Goal: Task Accomplishment & Management: Complete application form

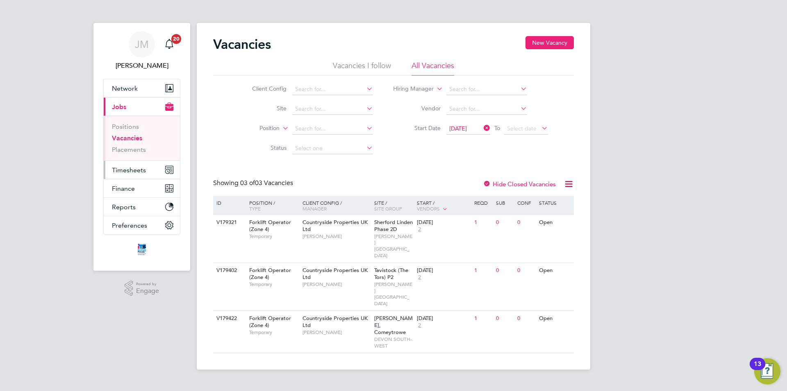
click at [146, 168] on button "Timesheets" at bounding box center [142, 170] width 76 height 18
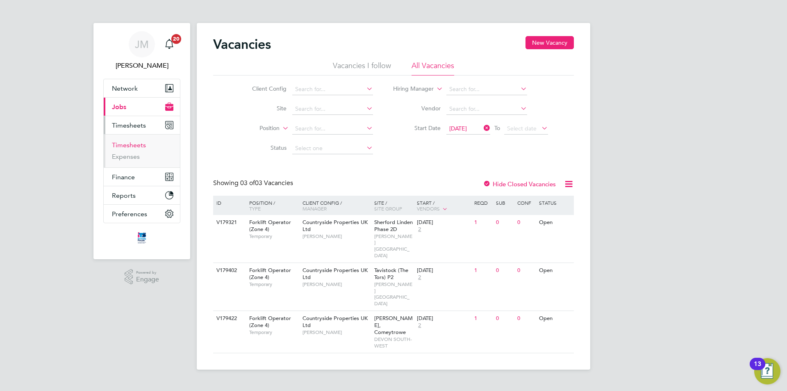
click at [137, 143] on link "Timesheets" at bounding box center [129, 145] width 34 height 8
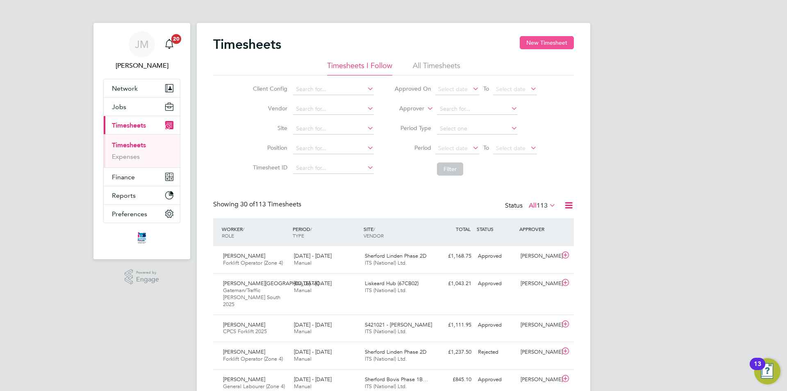
click at [544, 43] on button "New Timesheet" at bounding box center [547, 42] width 54 height 13
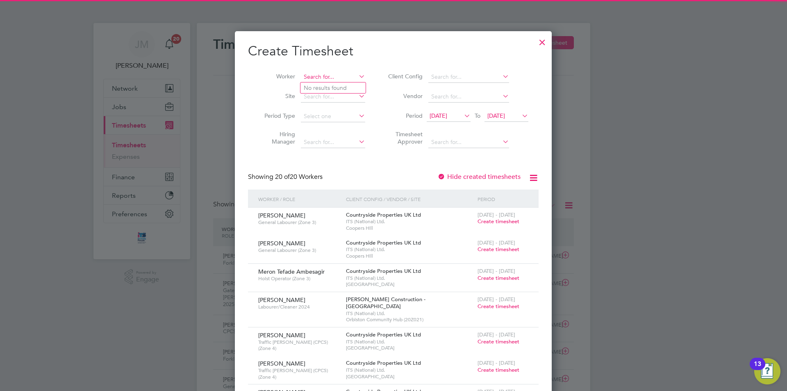
click at [327, 77] on input at bounding box center [333, 76] width 64 height 11
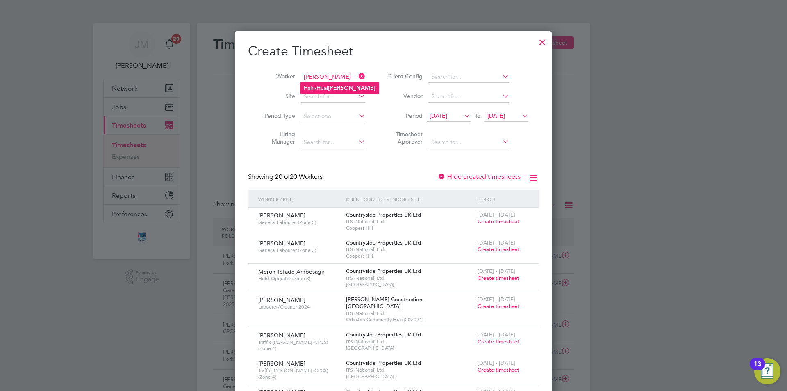
click at [332, 85] on b "[PERSON_NAME]" at bounding box center [352, 87] width 48 height 7
type input "[PERSON_NAME][GEOGRAPHIC_DATA]"
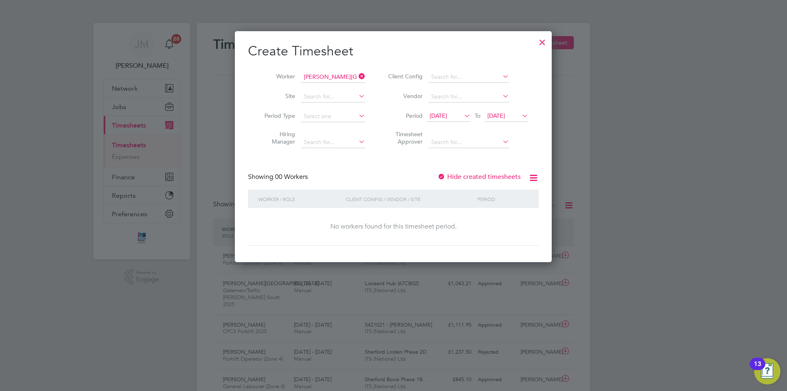
click at [447, 115] on span "[DATE]" at bounding box center [439, 115] width 18 height 7
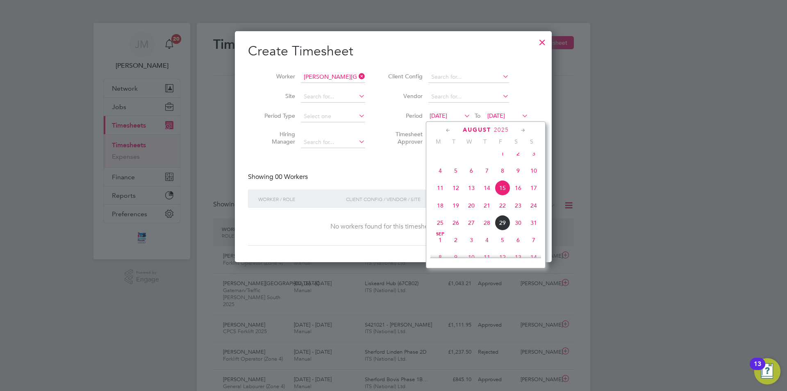
click at [439, 230] on span "25" at bounding box center [440, 223] width 16 height 16
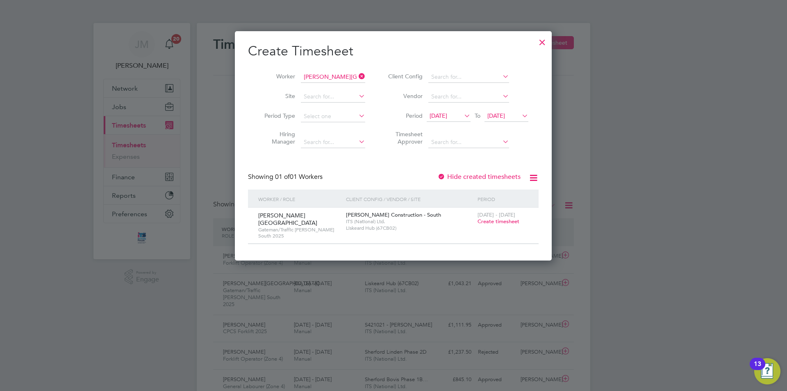
click at [500, 222] on span "Create timesheet" at bounding box center [499, 221] width 42 height 7
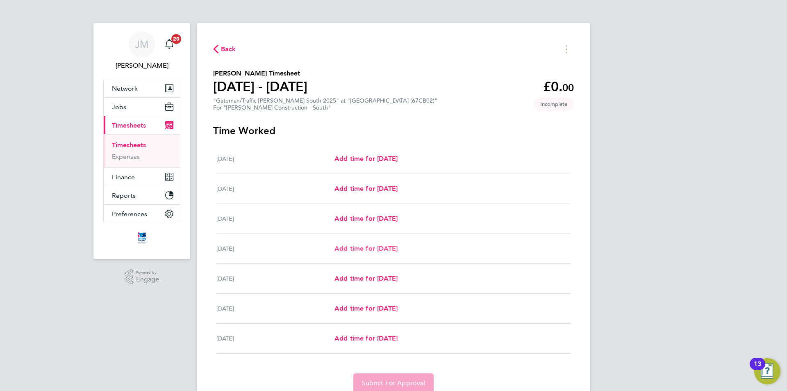
click at [368, 248] on span "Add time for [DATE]" at bounding box center [366, 248] width 63 height 8
select select "30"
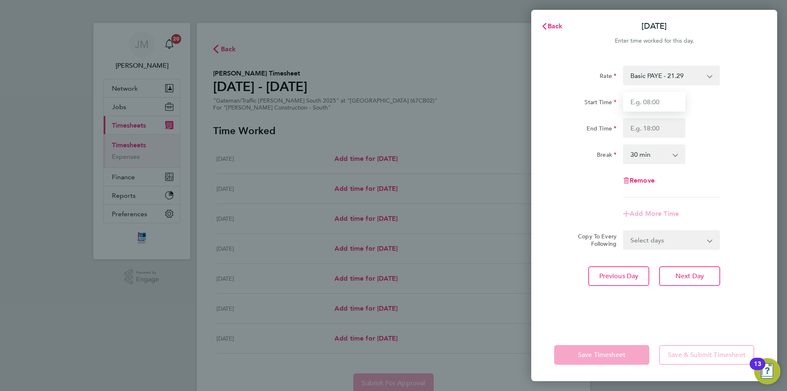
click at [657, 102] on input "Start Time" at bounding box center [654, 102] width 62 height 20
type input "07:00"
click at [655, 130] on input "End Time" at bounding box center [654, 128] width 62 height 20
type input "18:00"
click at [713, 142] on div "Rate Basic PAYE - 21.29 Overtime - 30.63 Start Time 07:00 End Time 18:00 Break …" at bounding box center [654, 132] width 200 height 132
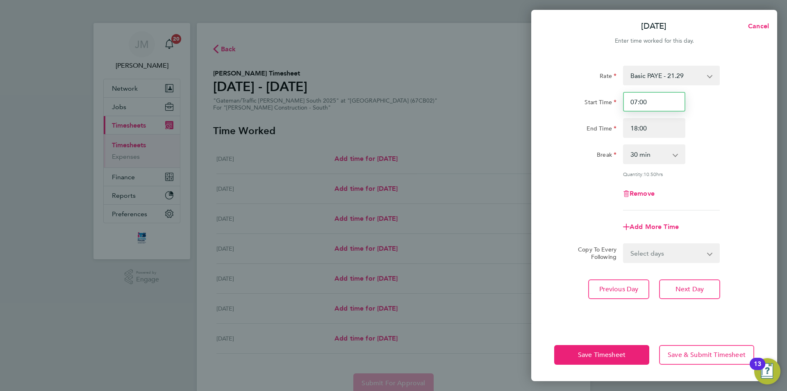
drag, startPoint x: 661, startPoint y: 102, endPoint x: 582, endPoint y: 107, distance: 79.2
click at [582, 107] on div "Start Time 07:00" at bounding box center [654, 102] width 207 height 20
type input "07:30"
click at [555, 144] on div "Break" at bounding box center [585, 152] width 62 height 16
click at [667, 257] on select "Select days Day [DATE] [DATE] [DATE]" at bounding box center [667, 253] width 86 height 18
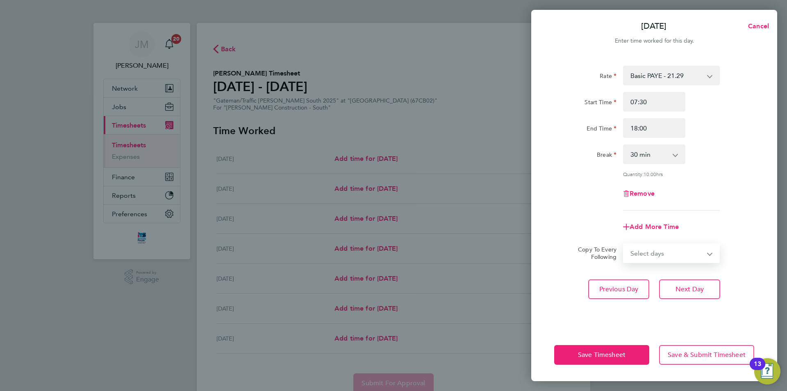
select select "DAY"
click at [624, 244] on select "Select days Day [DATE] [DATE] [DATE]" at bounding box center [667, 253] width 86 height 18
select select "[DATE]"
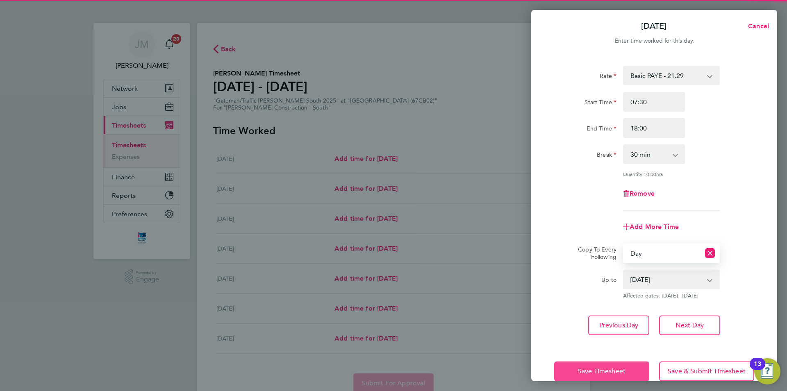
click at [618, 365] on button "Save Timesheet" at bounding box center [601, 371] width 95 height 20
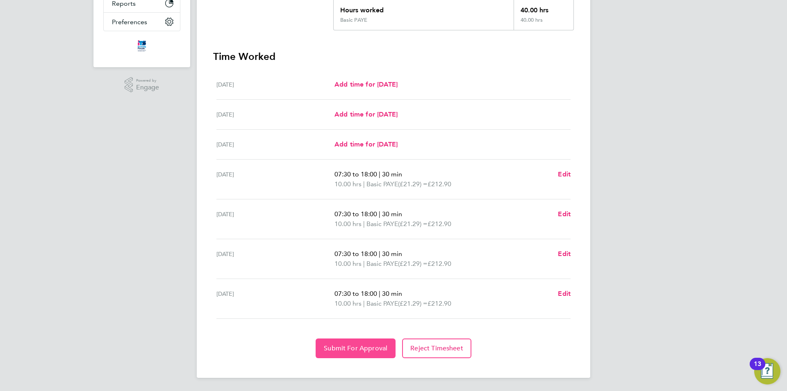
click at [357, 345] on span "Submit For Approval" at bounding box center [356, 348] width 64 height 8
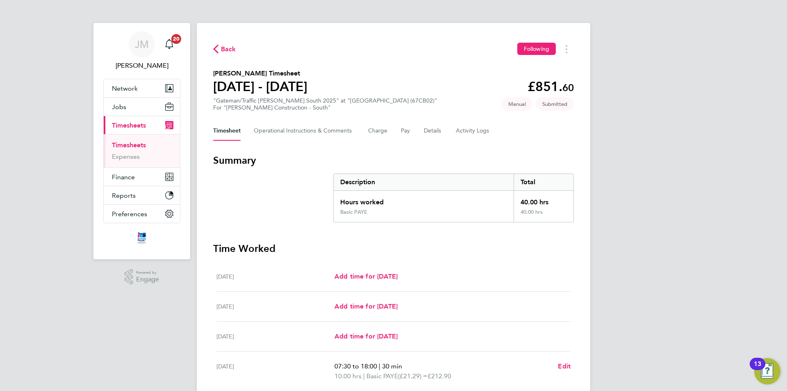
click at [226, 48] on span "Back" at bounding box center [228, 49] width 15 height 10
